Goal: Information Seeking & Learning: Stay updated

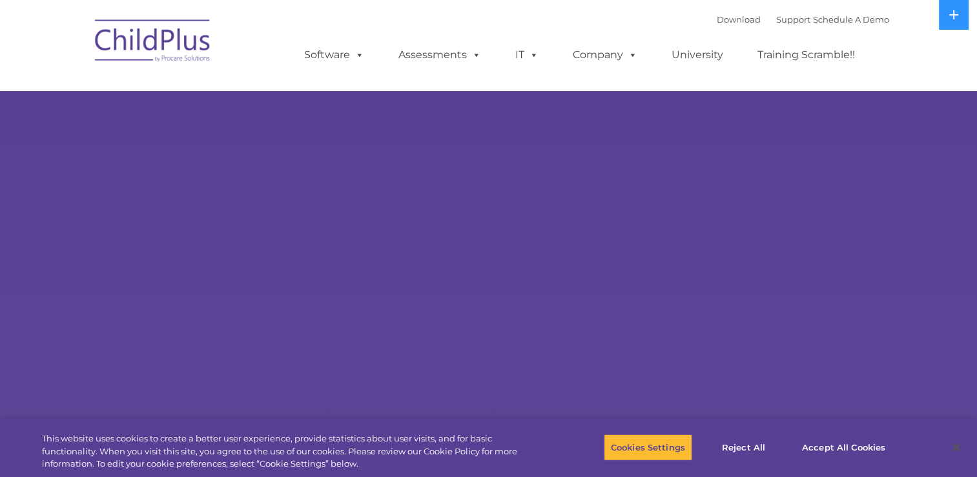
select select "MEDIUM"
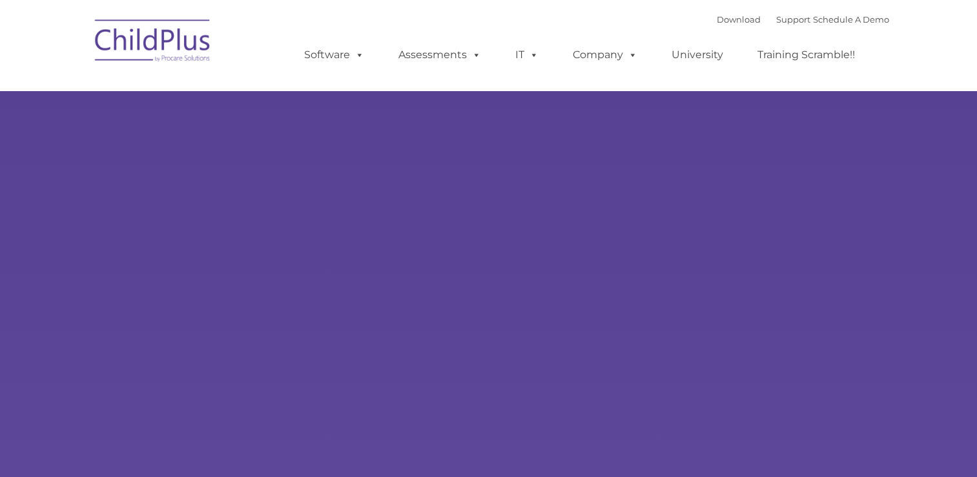
type input ""
select select "MEDIUM"
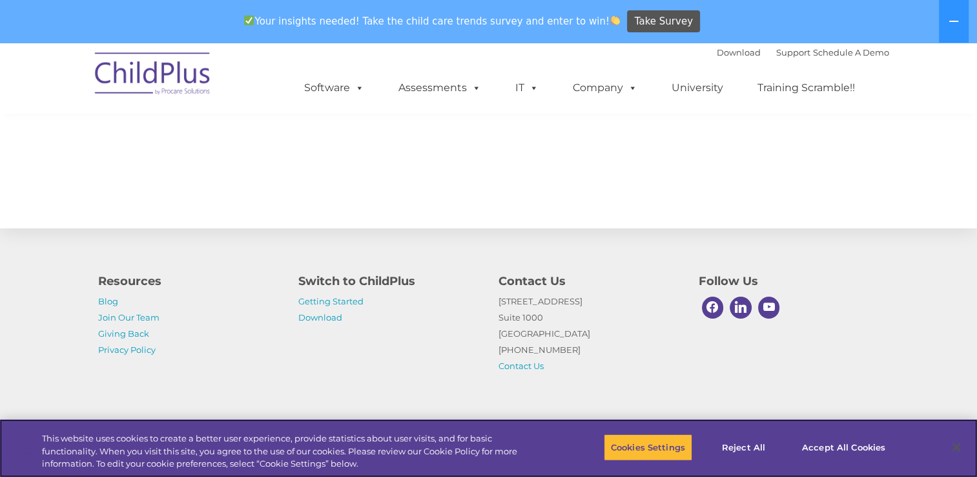
scroll to position [1455, 0]
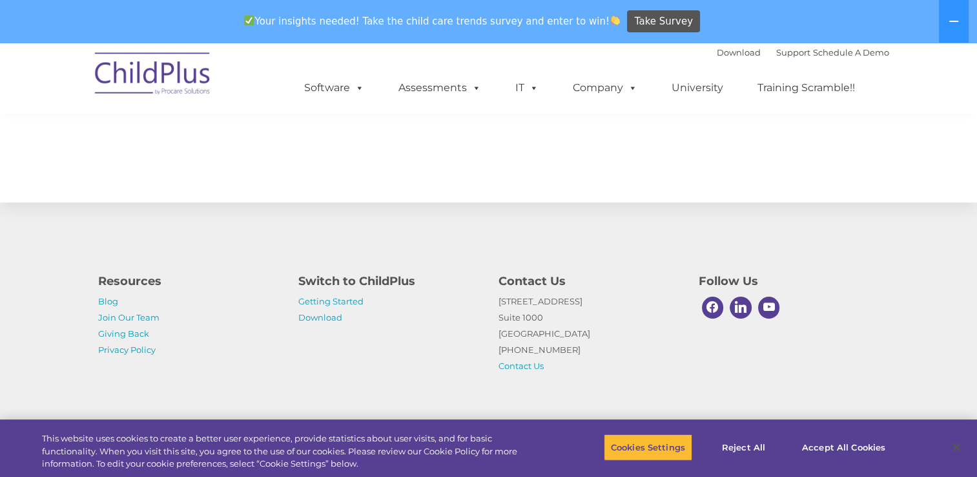
click at [189, 1] on div "Your insights needed! Take the child care trends survey and enter to win! Take …" at bounding box center [470, 22] width 941 height 42
